Goal: Find contact information: Find contact information

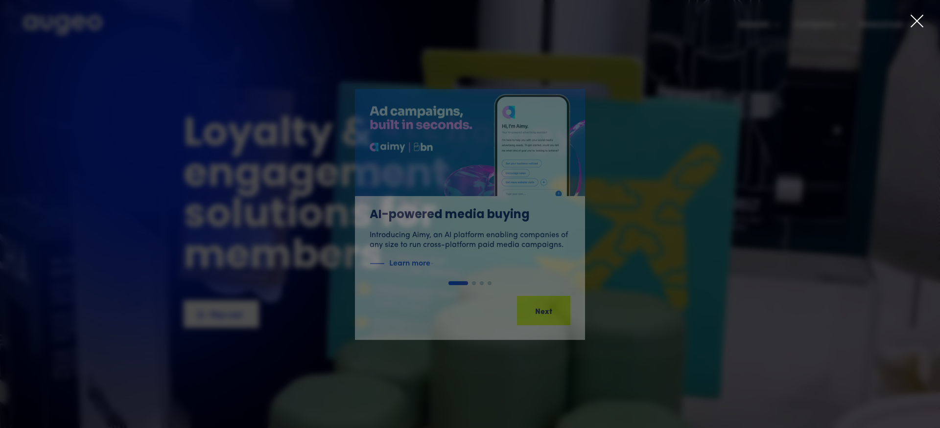
click at [917, 21] on icon at bounding box center [917, 21] width 12 height 12
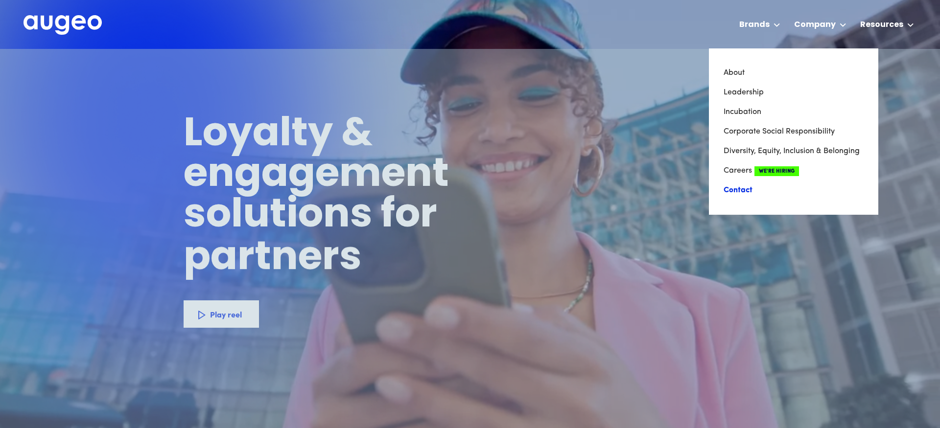
click at [744, 191] on link "Contact" at bounding box center [793, 191] width 140 height 20
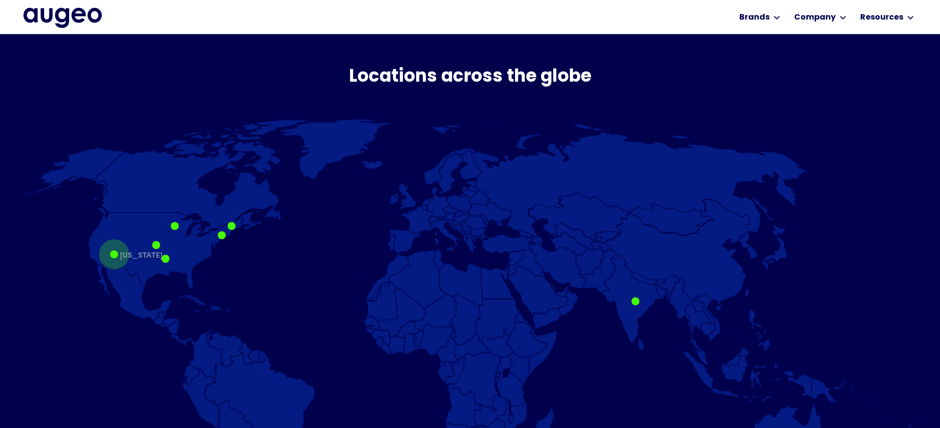
scroll to position [543, 0]
click at [154, 245] on div at bounding box center [156, 246] width 8 height 8
click at [157, 247] on div at bounding box center [156, 246] width 8 height 8
click at [157, 246] on div at bounding box center [156, 246] width 8 height 8
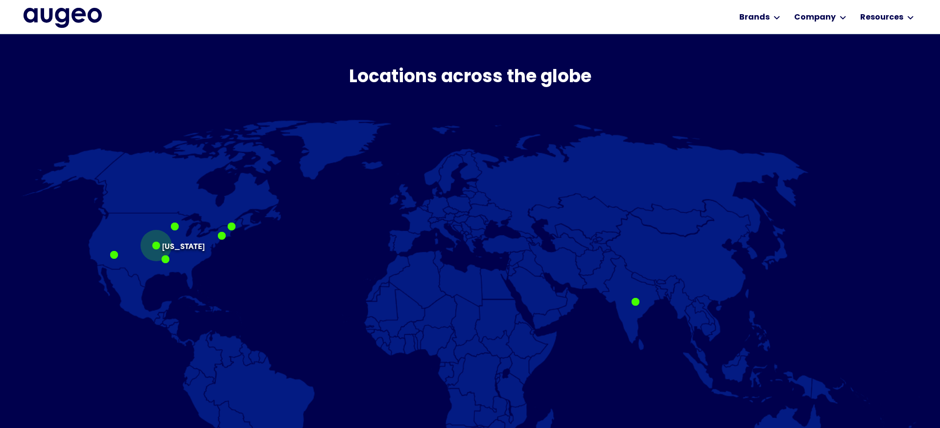
click at [157, 246] on div at bounding box center [156, 246] width 8 height 8
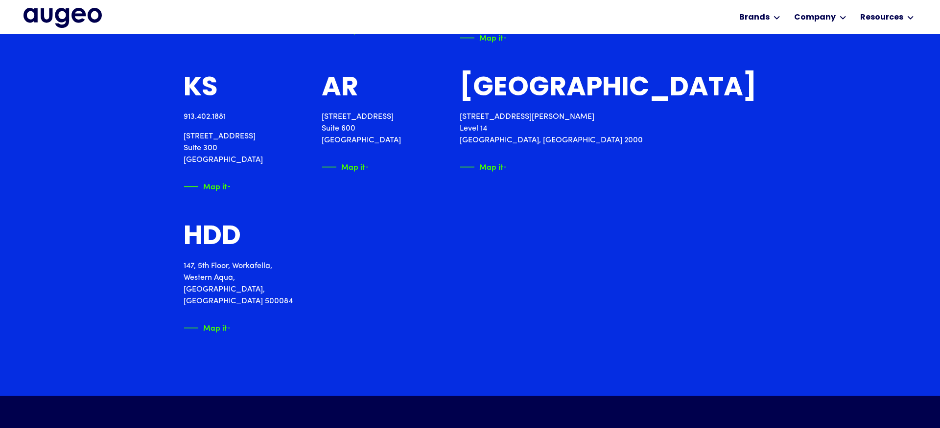
scroll to position [1480, 0]
click at [55, 20] on img "home" at bounding box center [62, 18] width 78 height 20
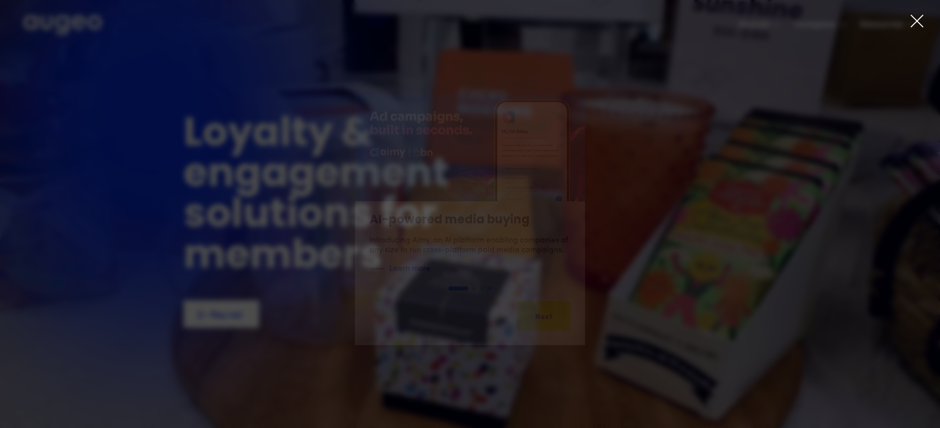
click at [918, 21] on icon at bounding box center [917, 21] width 12 height 12
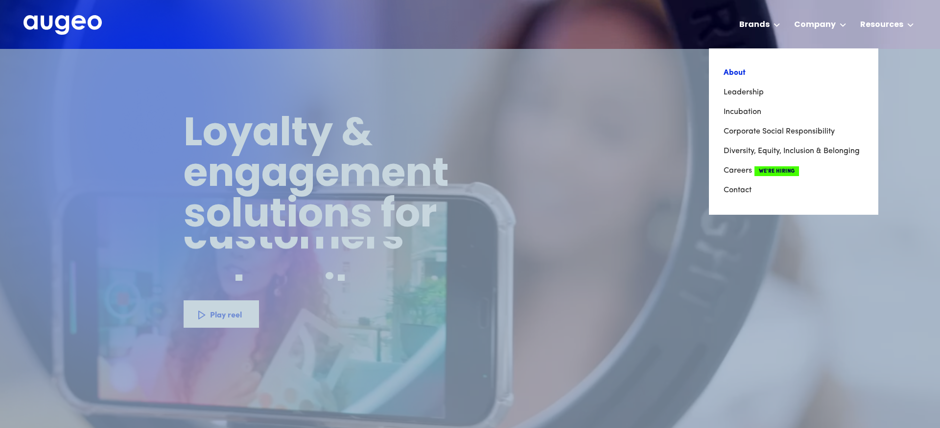
click at [738, 73] on link "About" at bounding box center [793, 73] width 140 height 20
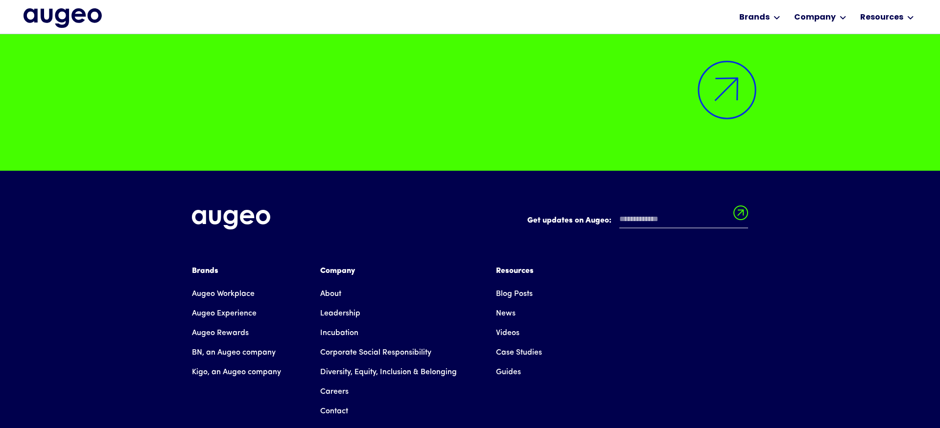
scroll to position [8004, 0]
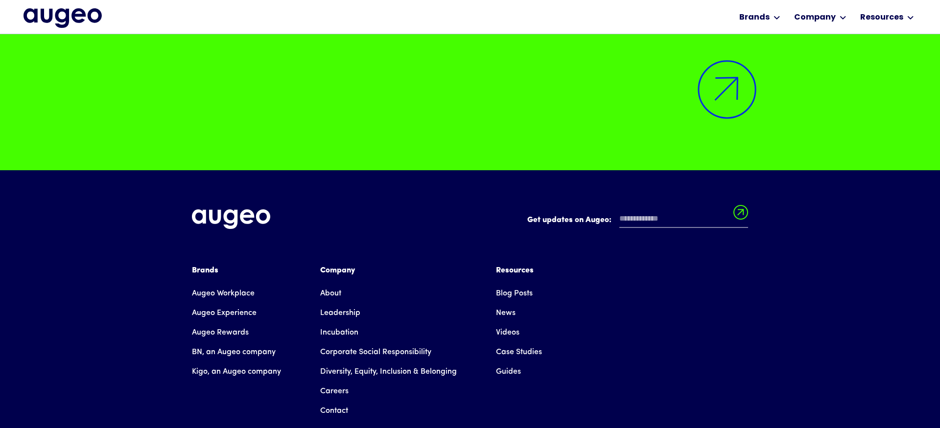
drag, startPoint x: 300, startPoint y: 387, endPoint x: 255, endPoint y: 388, distance: 45.1
copy div "Affinity Marketing"
